Goal: Task Accomplishment & Management: Complete application form

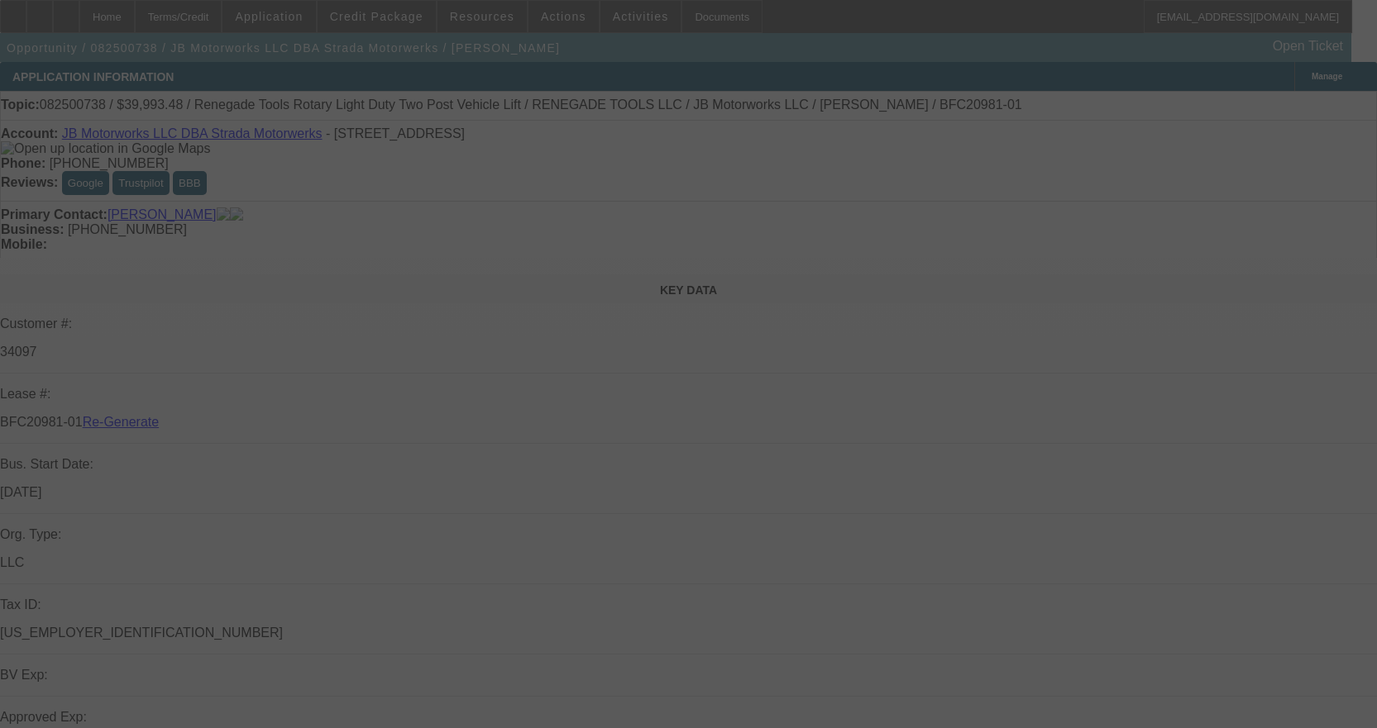
select select "4"
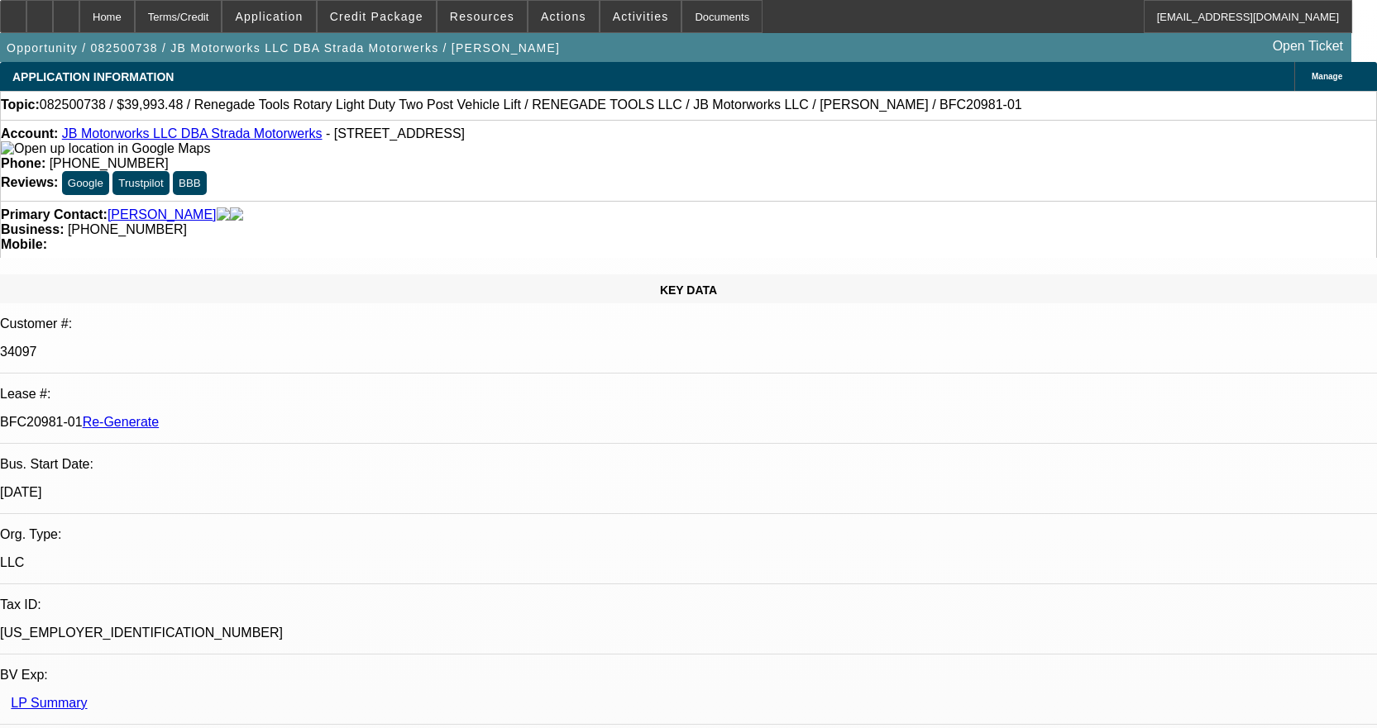
select select "0"
select select "3"
select select "0"
select select "6"
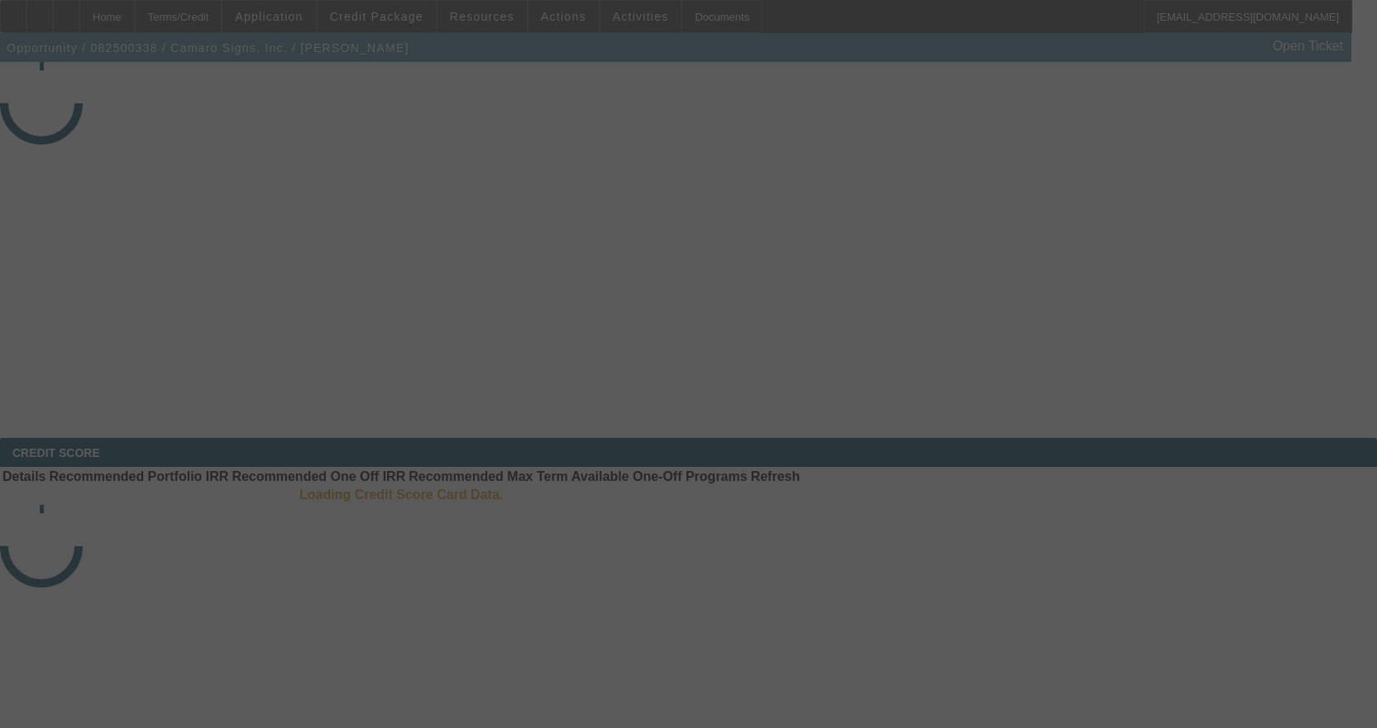
select select "3"
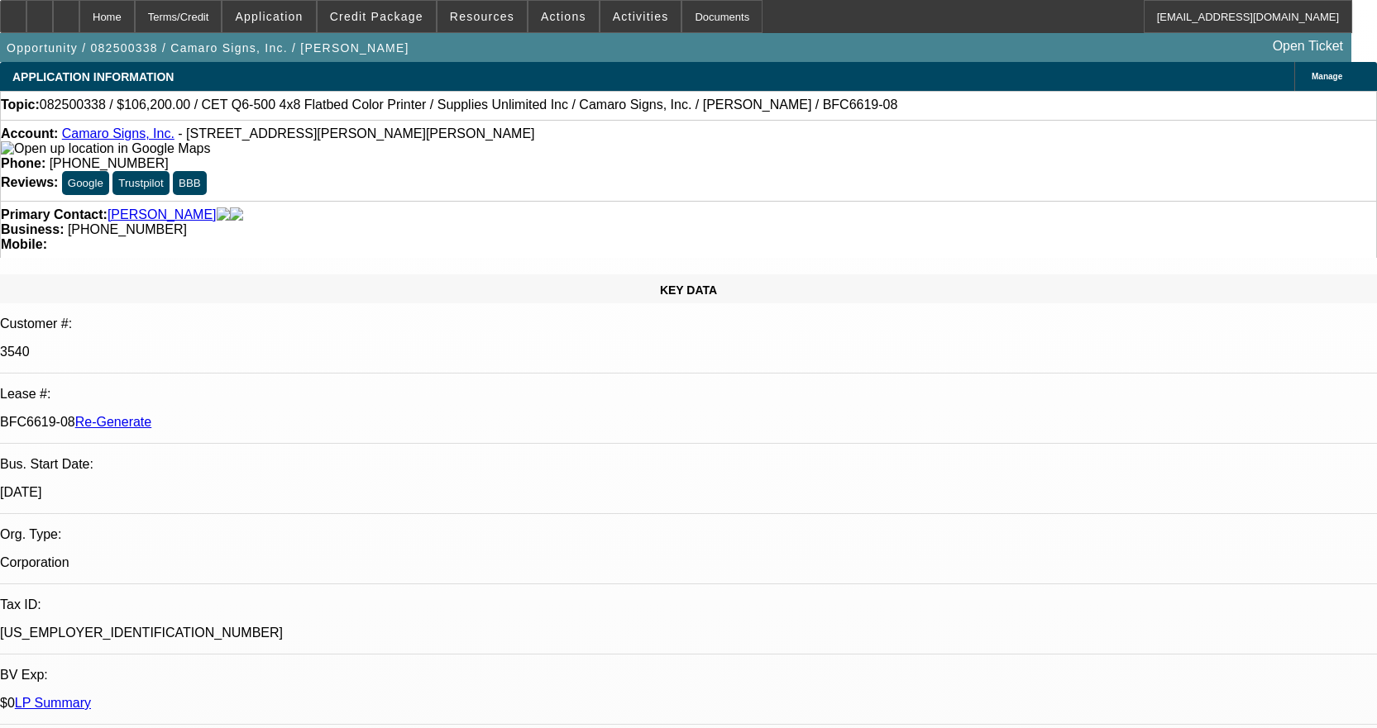
select select "0"
select select "3"
select select "0"
select select "2"
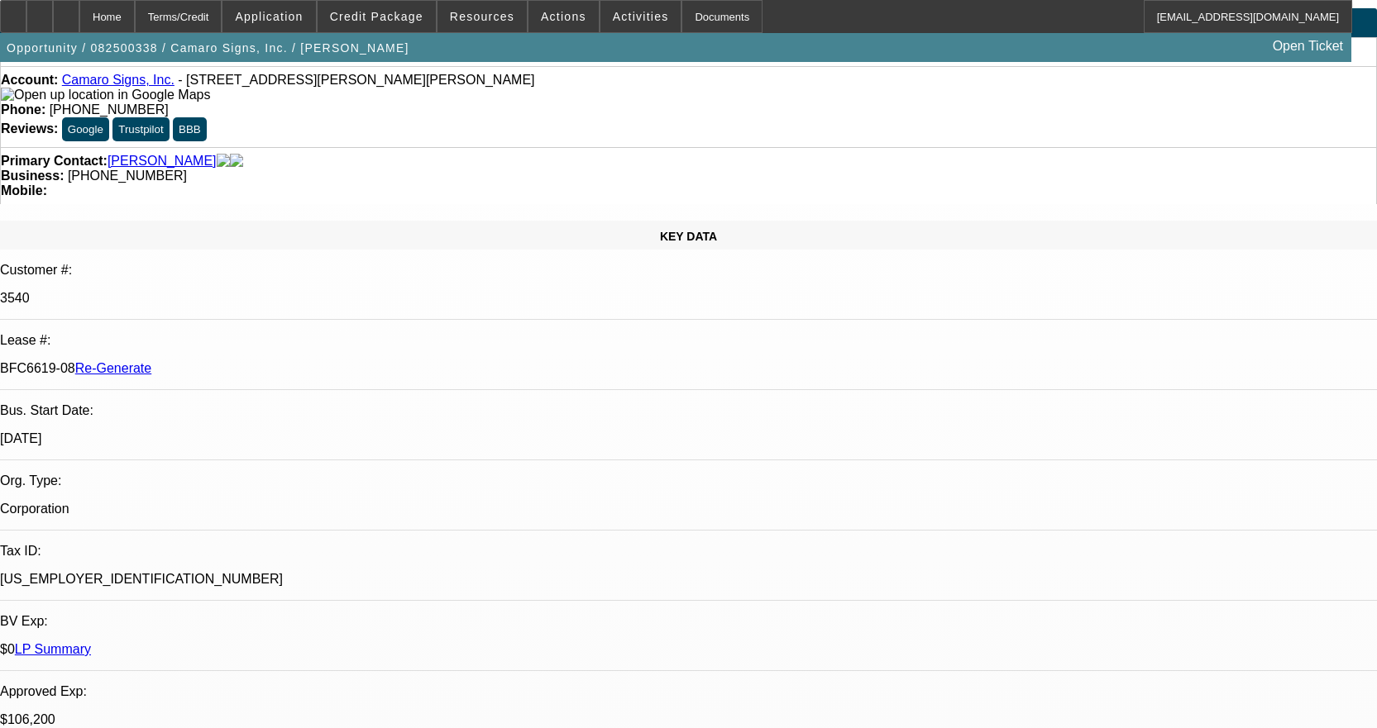
scroll to position [83, 0]
